Goal: Task Accomplishment & Management: Complete application form

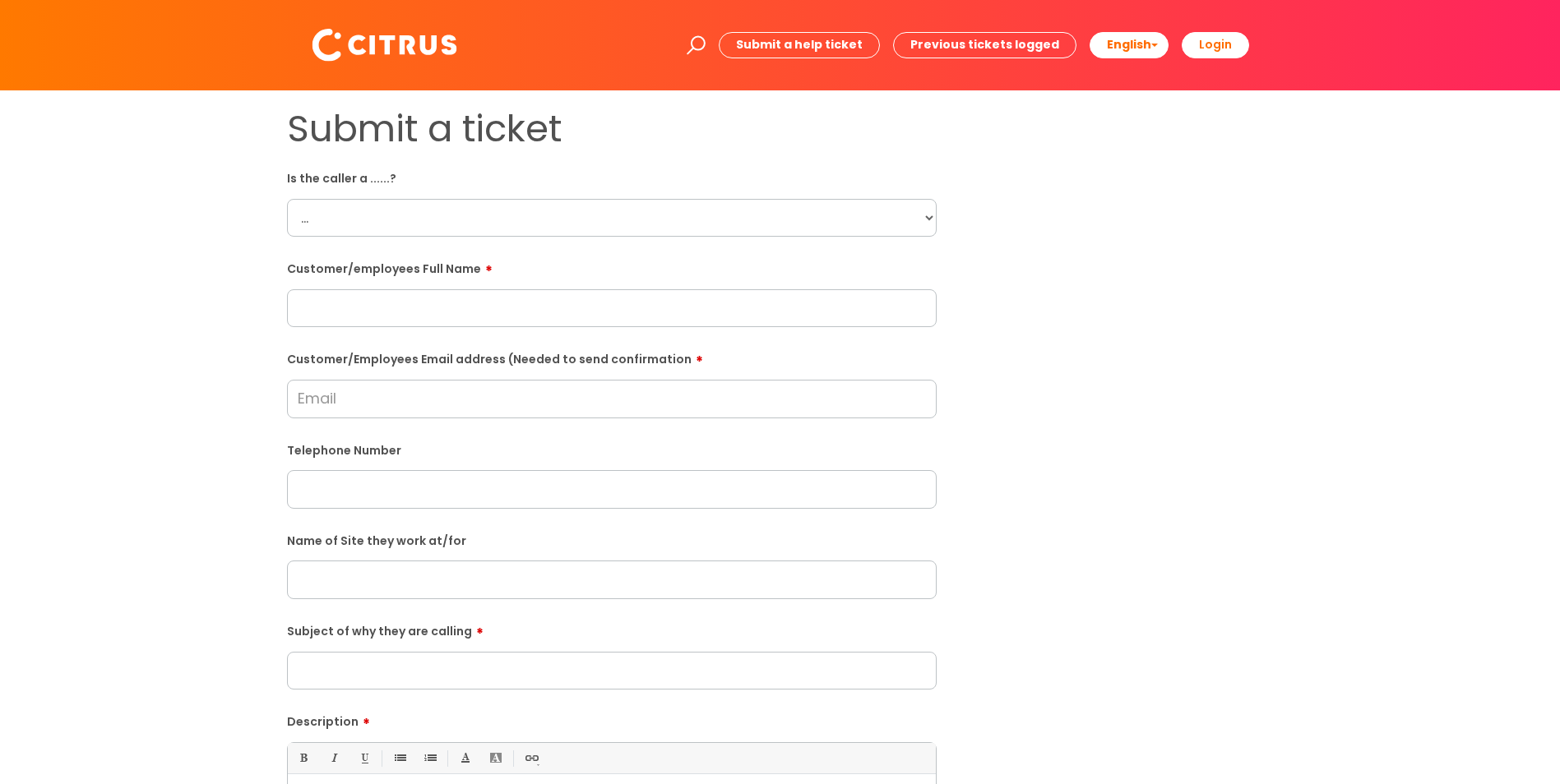
drag, startPoint x: 439, startPoint y: 228, endPoint x: 404, endPoint y: 237, distance: 36.1
click at [438, 228] on select "... Citrus Customer Citrus Employee [DEMOGRAPHIC_DATA] Supplier" at bounding box center [612, 218] width 650 height 38
select select "Citrus Employee"
click at [287, 199] on select "... Citrus Customer Citrus Employee [DEMOGRAPHIC_DATA] Supplier" at bounding box center [612, 218] width 650 height 38
click at [334, 315] on input "text" at bounding box center [612, 308] width 650 height 38
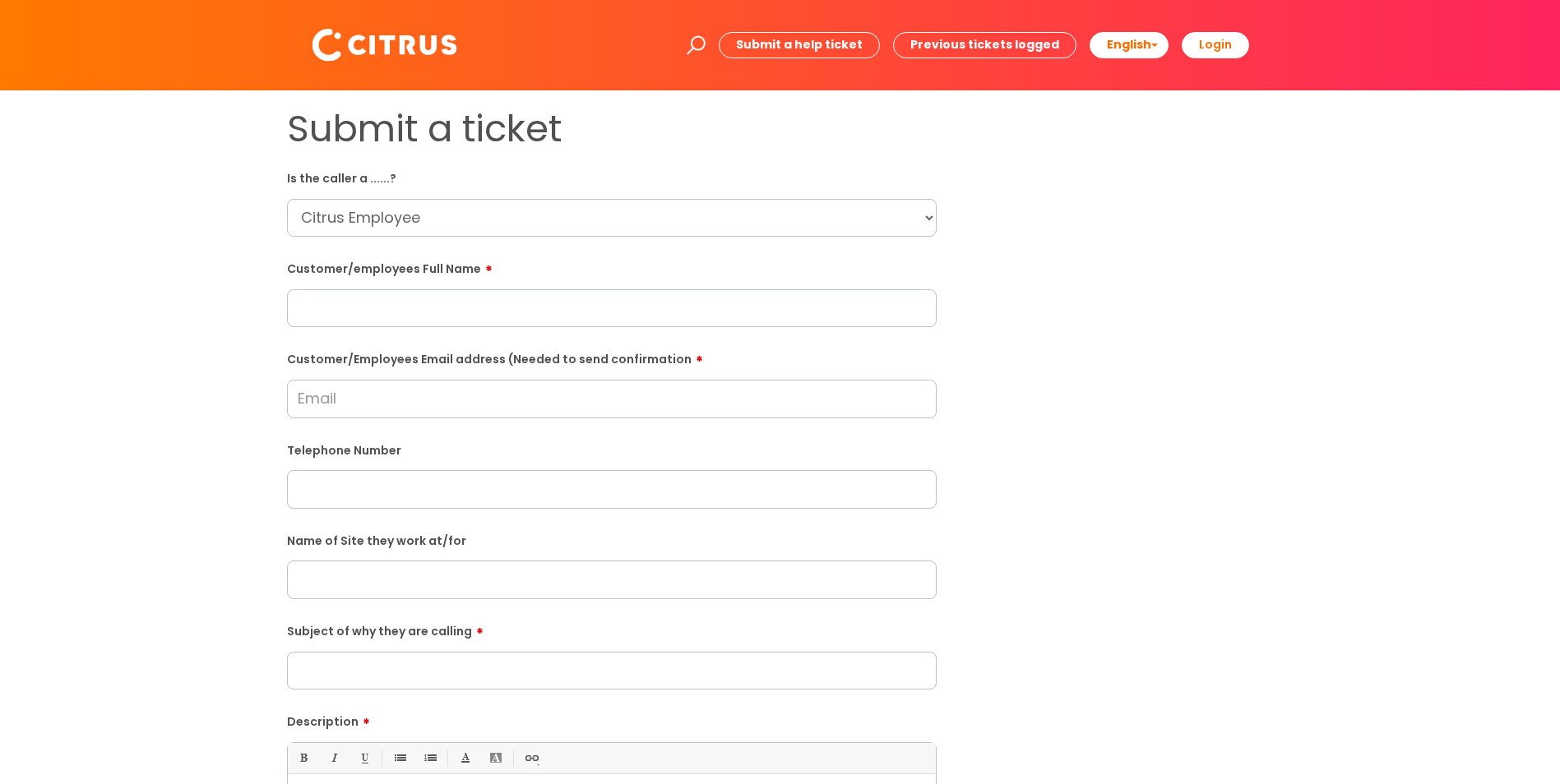
paste input "[PERSON_NAME]"
type input "[PERSON_NAME]"
click at [359, 422] on form "Is the caller a ......? ... Citrus Customer Citrus Employee [DEMOGRAPHIC_DATA] …" at bounding box center [612, 595] width 650 height 862
click at [307, 392] on input "Customer/Employees Email address (Needed to send confirmation" at bounding box center [612, 398] width 650 height 38
paste input "[EMAIL_ADDRESS][DOMAIN_NAME]"
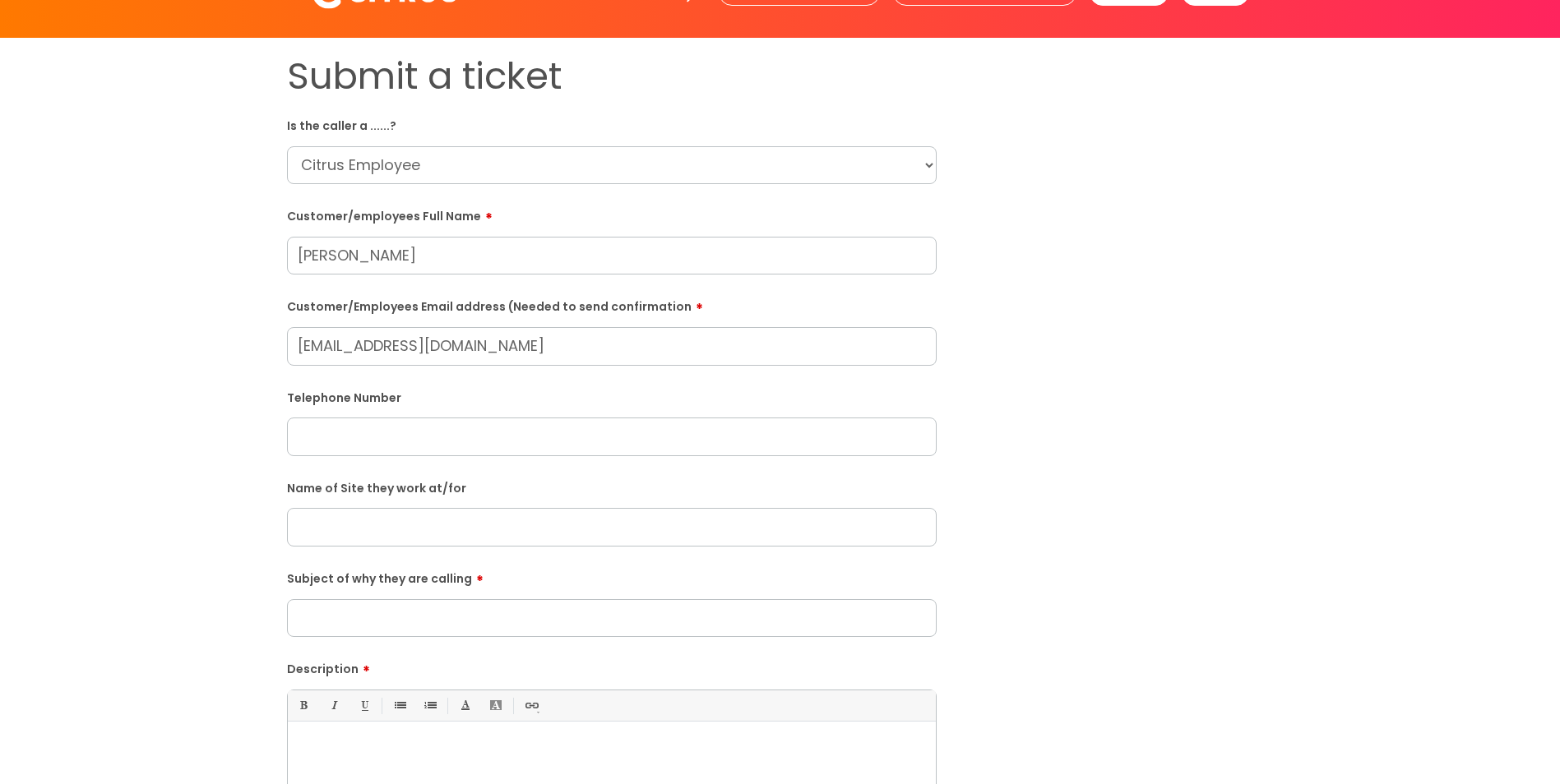
scroll to position [82, 0]
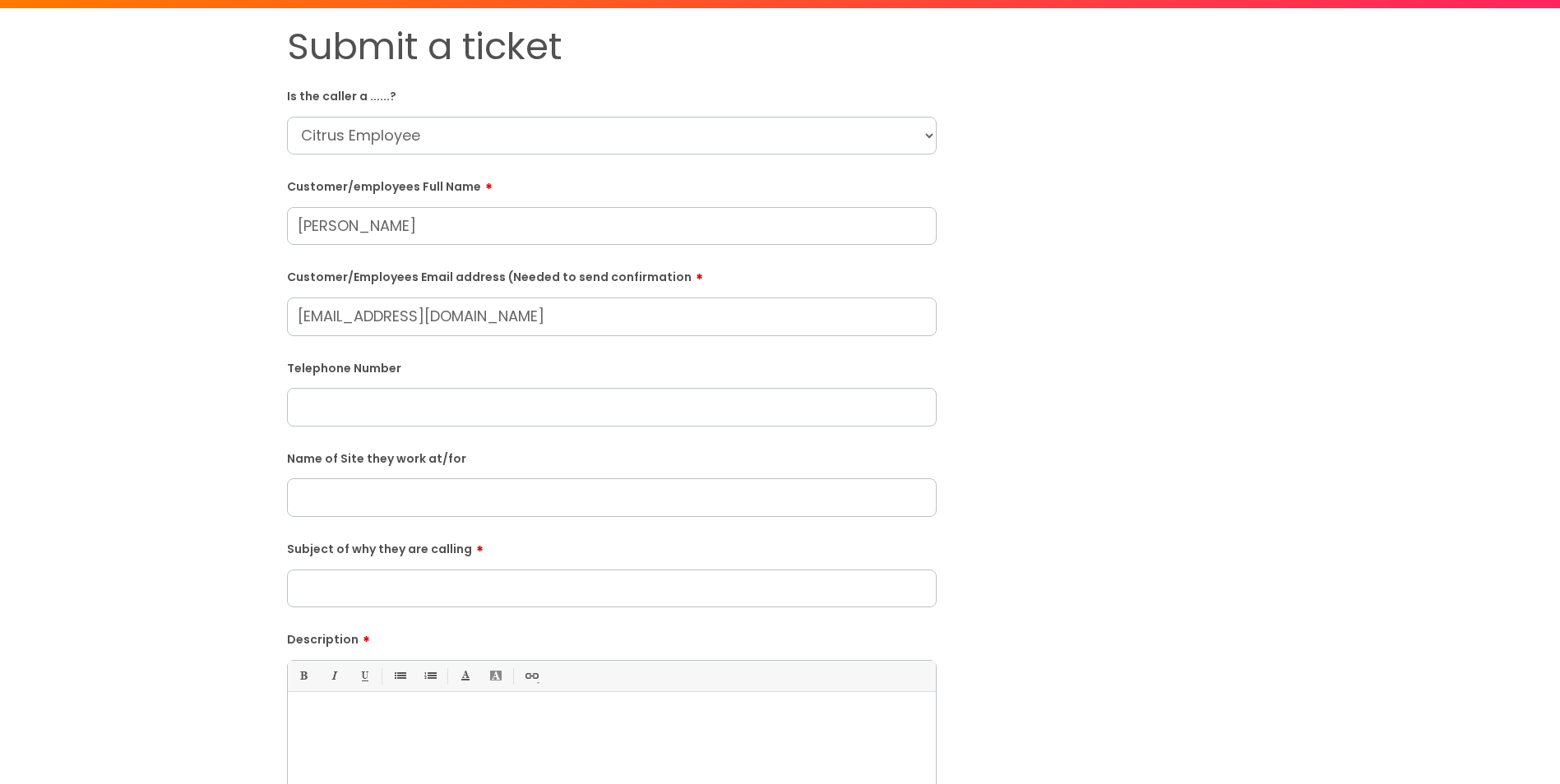
type input "[EMAIL_ADDRESS][DOMAIN_NAME]"
click at [351, 577] on div "Subject of why they are calling" at bounding box center [612, 572] width 650 height 73
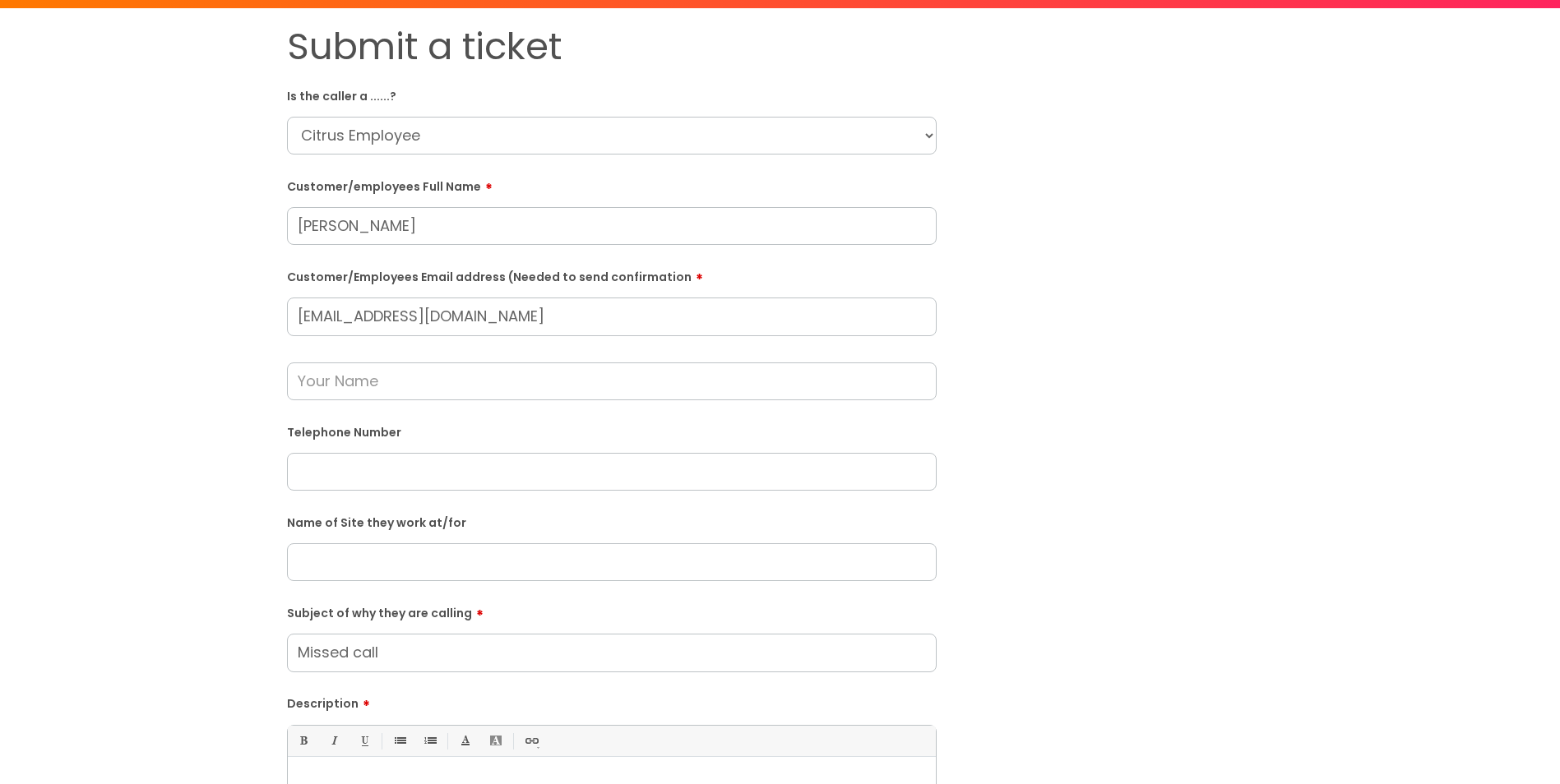
type input "Missed call"
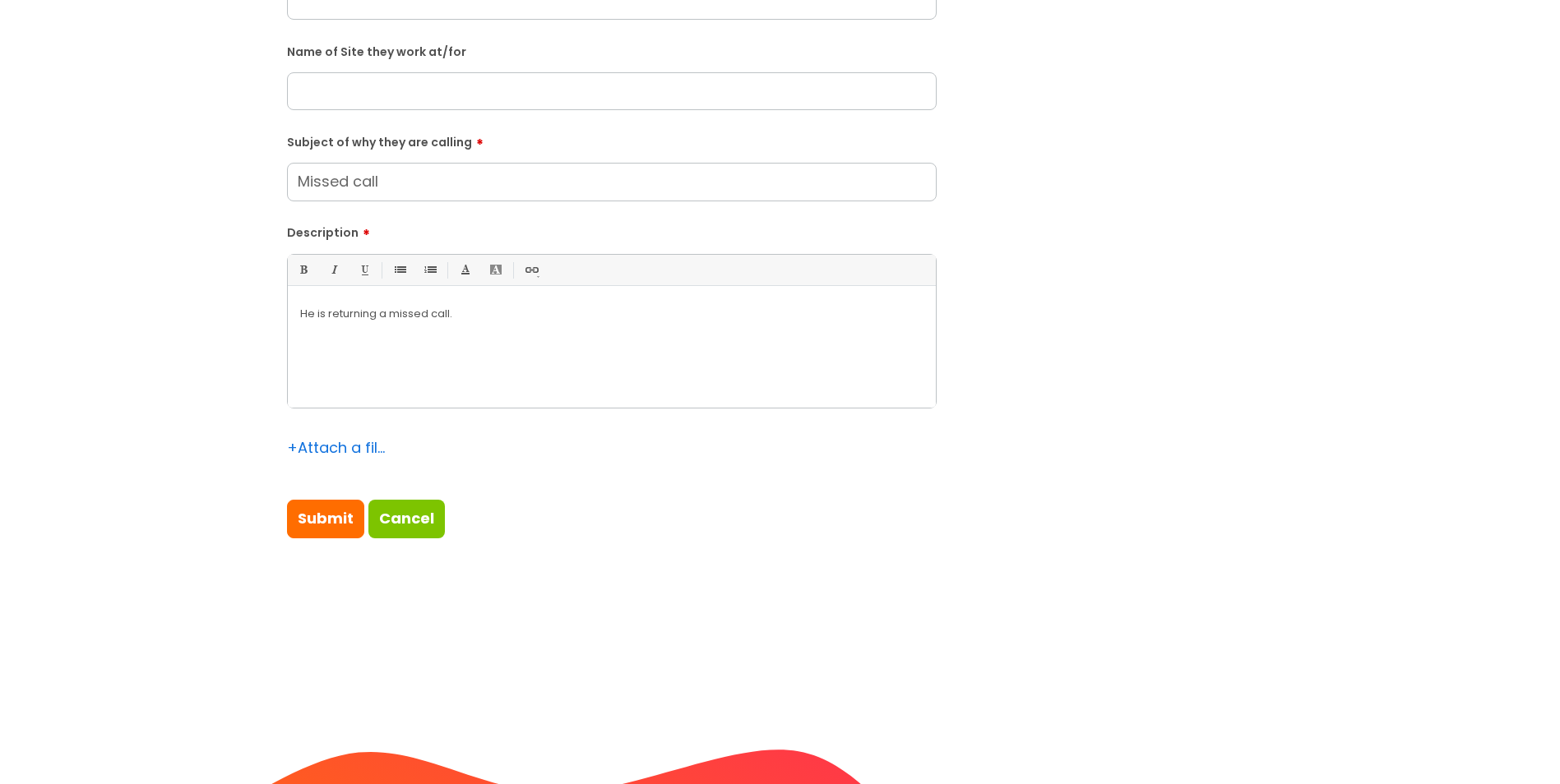
scroll to position [584, 0]
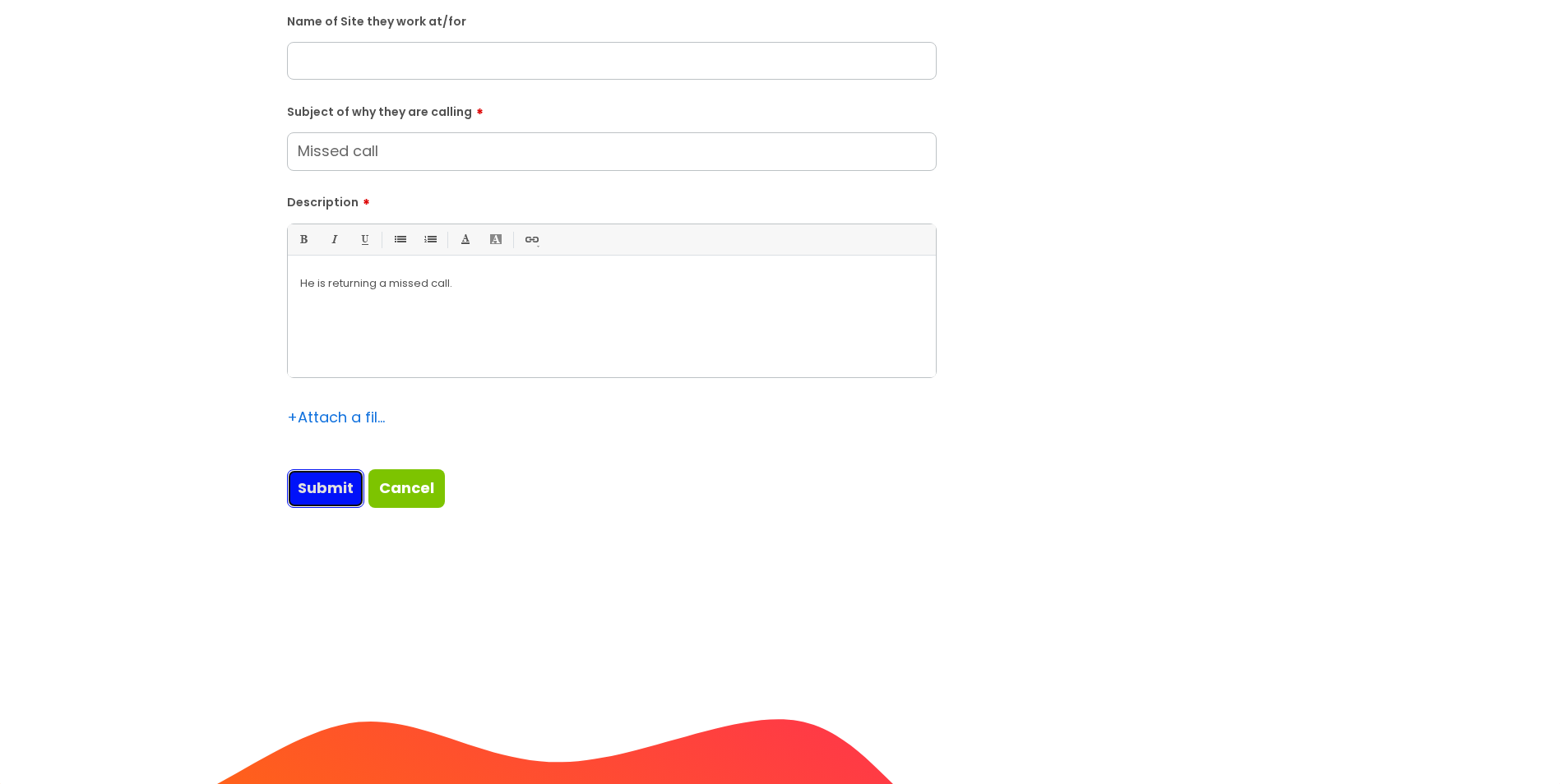
click at [298, 504] on input "Submit" at bounding box center [325, 489] width 77 height 38
type input "Please Wait..."
